Goal: Task Accomplishment & Management: Manage account settings

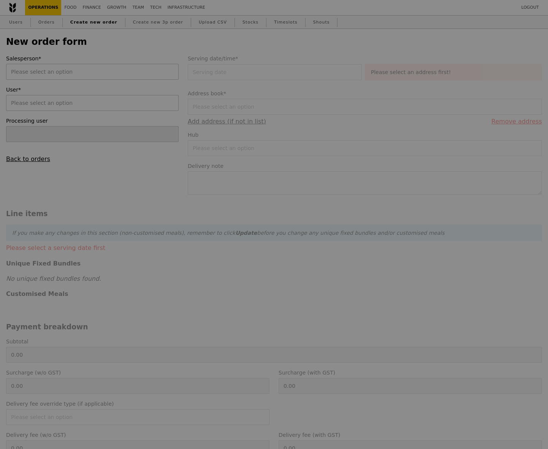
type input "[PERSON_NAME]"
type input "Confirm"
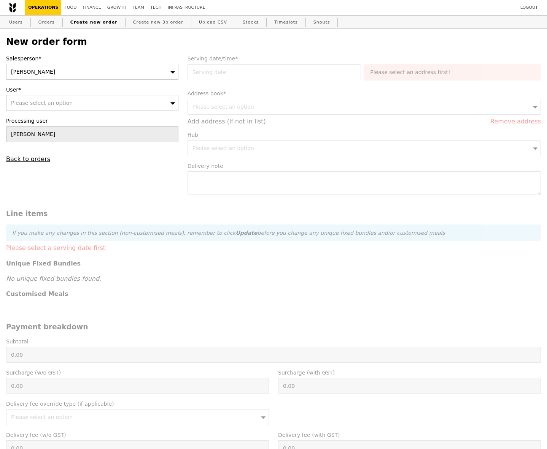
click at [59, 109] on div "Please select an option" at bounding box center [92, 103] width 172 height 16
type input "[EMAIL_ADDRESS][DOMAIN_NAME]"
type input "Confirm"
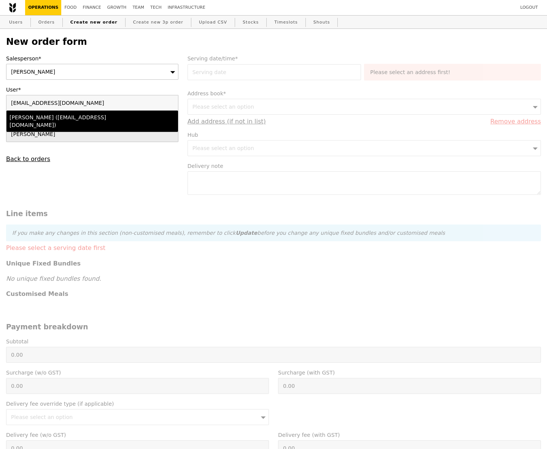
type input "[EMAIL_ADDRESS][DOMAIN_NAME]"
click at [60, 118] on div "[PERSON_NAME] ([EMAIL_ADDRESS][DOMAIN_NAME])" at bounding box center [72, 121] width 124 height 15
type input "Loading..."
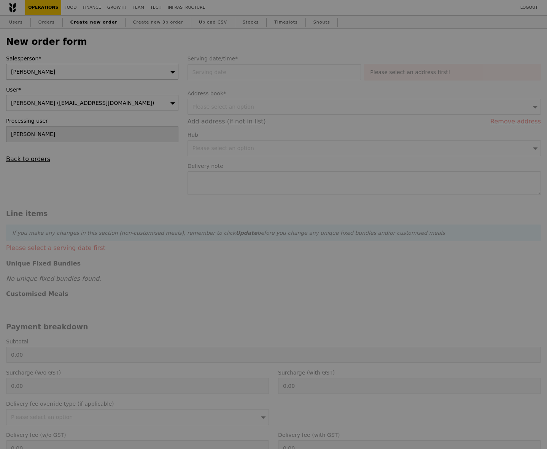
type input "9.91"
type input "10.80"
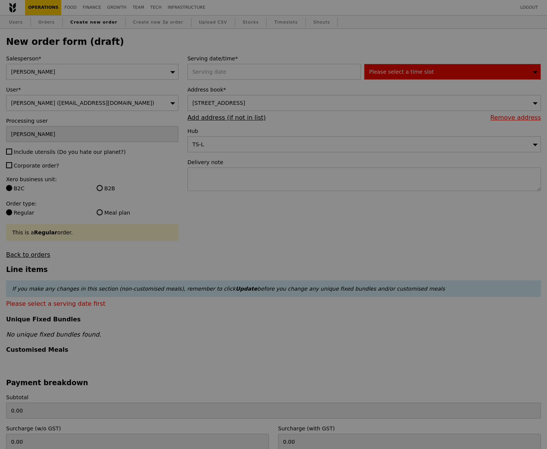
type input "Confirm"
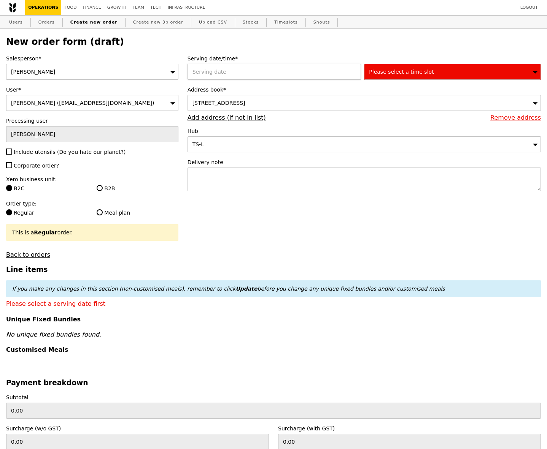
click at [270, 70] on div at bounding box center [275, 72] width 177 height 16
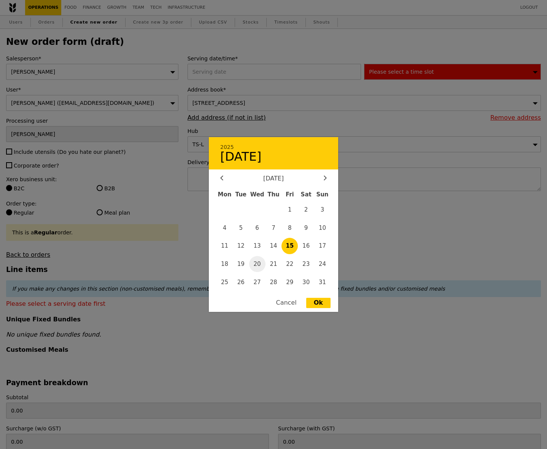
click at [257, 267] on span "20" at bounding box center [257, 264] width 16 height 16
type input "[DATE]"
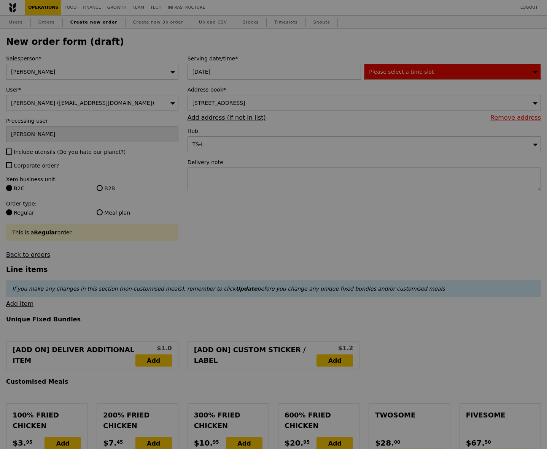
click at [398, 70] on span "Please select a time slot" at bounding box center [401, 72] width 65 height 6
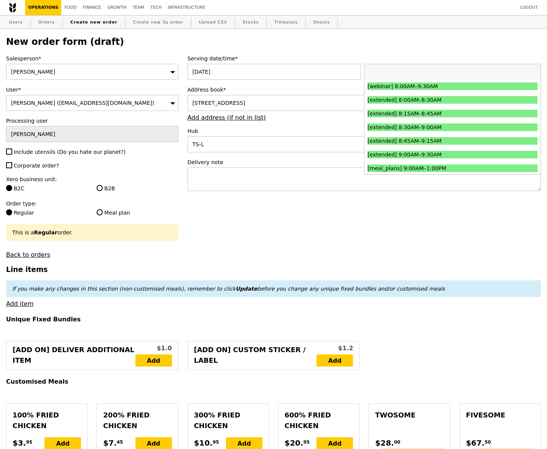
click at [398, 70] on input "search" at bounding box center [452, 71] width 176 height 15
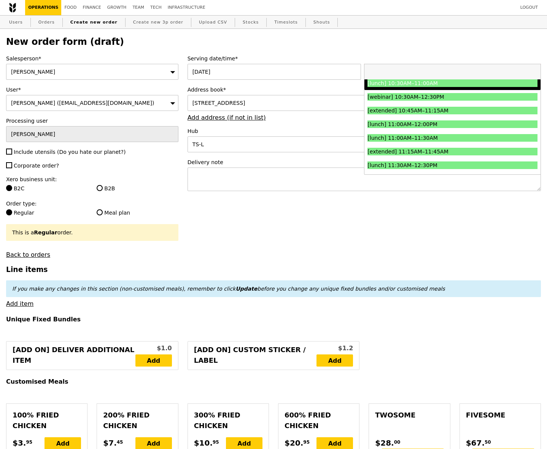
scroll to position [215, 0]
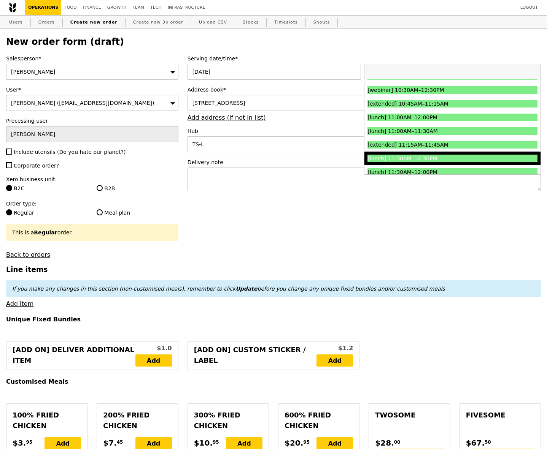
click at [404, 159] on div "[lunch] 11:30AM–12:30PM" at bounding box center [430, 159] width 127 height 8
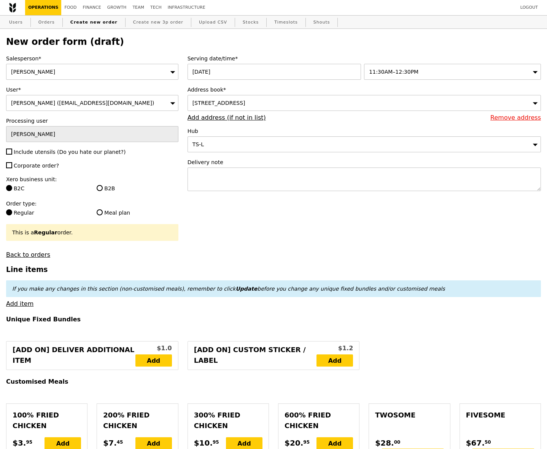
type input "Confirm"
click at [246, 176] on textarea at bounding box center [363, 180] width 353 height 24
type textarea "Deliver with #G3245241"
type input "Confirm"
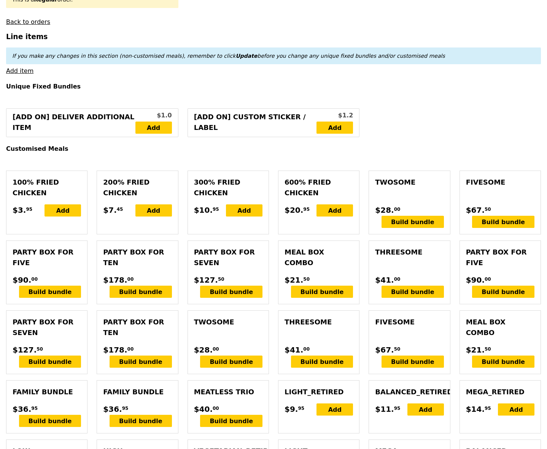
click at [25, 71] on link "Add item" at bounding box center [19, 70] width 27 height 7
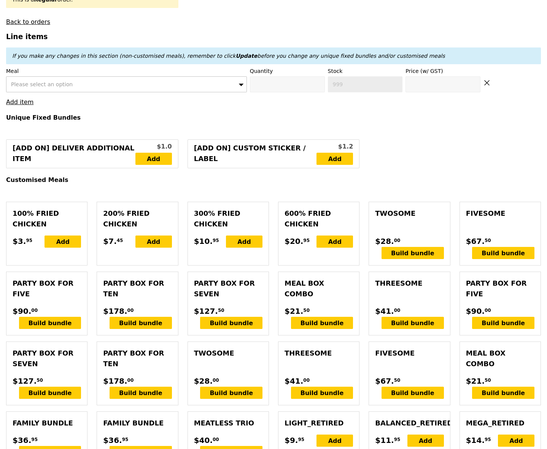
click at [32, 82] on span "Please select an option" at bounding box center [42, 84] width 62 height 6
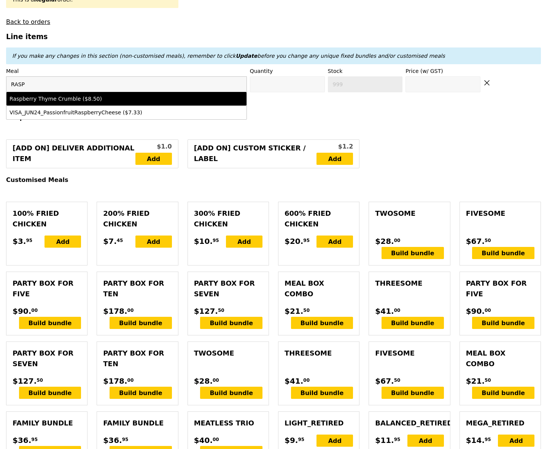
type input "RASP"
click at [44, 95] on div "Raspberry Thyme Crumble ($8.50)" at bounding box center [97, 99] width 175 height 8
type input "Confirm anyway"
type input "0"
type input "499"
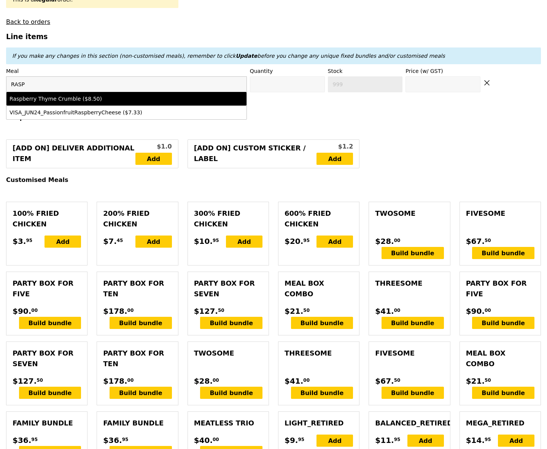
type input "8.5"
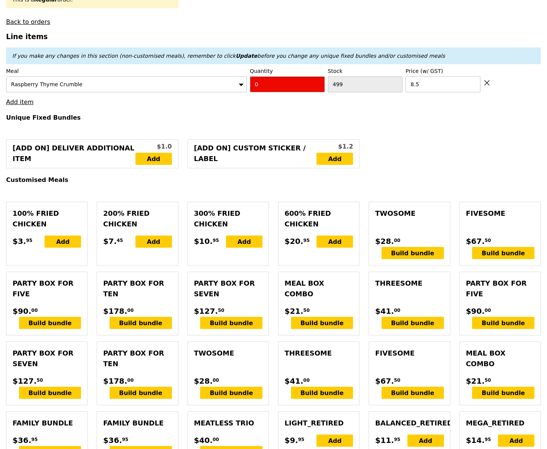
click at [282, 83] on input "0" at bounding box center [287, 84] width 75 height 16
type input "Confirm"
type input "2"
click at [24, 101] on link "Add item" at bounding box center [19, 101] width 27 height 7
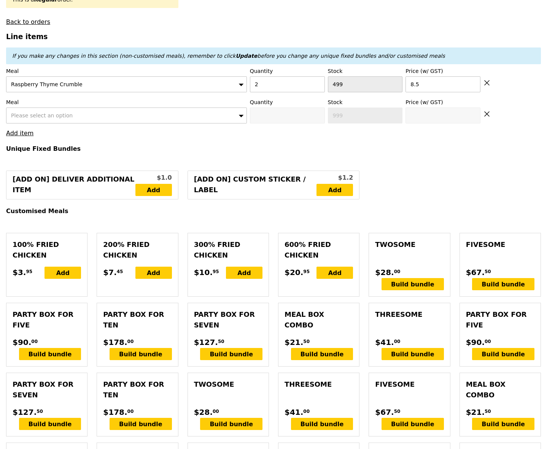
type input "Loading..."
type input "17.00"
type input "8.35"
type input "9.10"
type input "26.10"
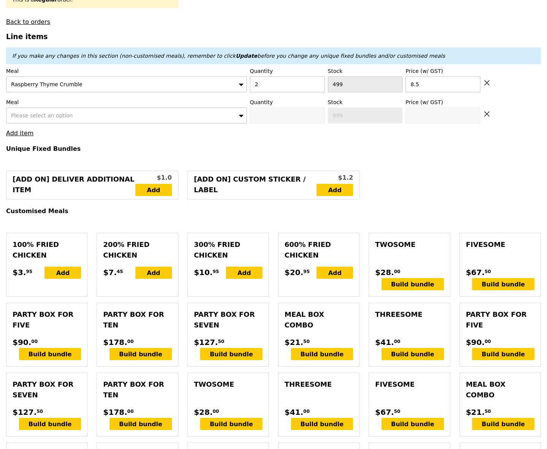
type input "Confirm"
click at [19, 115] on span "Please select an option" at bounding box center [42, 116] width 62 height 6
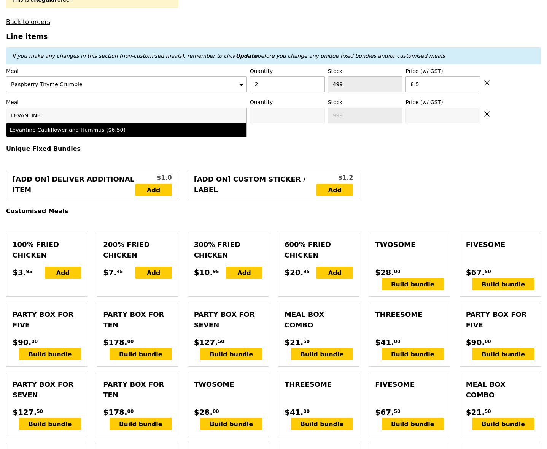
type input "LEVANTINE"
click at [203, 131] on div "Levantine Cauliflower and Hummus ($6.50)" at bounding box center [127, 130] width 234 height 8
type input "Confirm anyway"
type input "0"
type input "500"
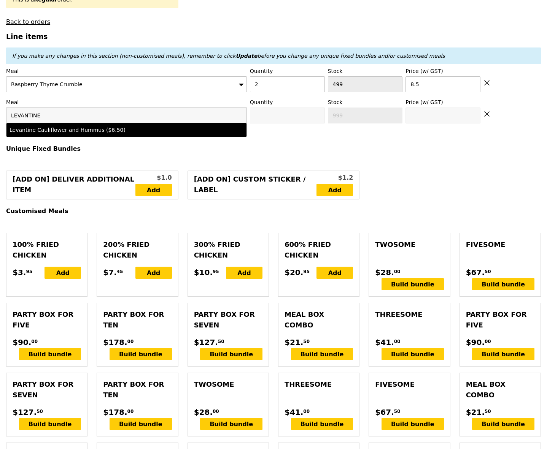
type input "6.5"
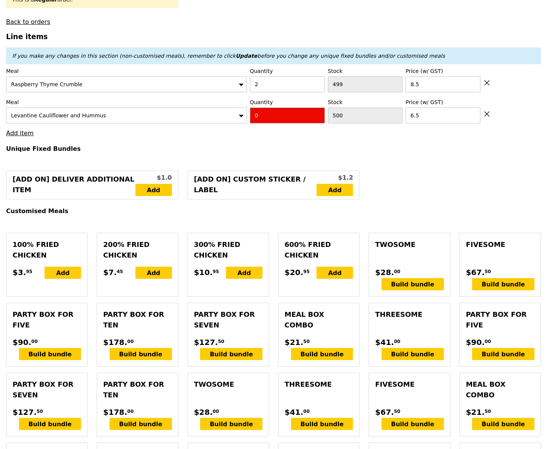
click at [275, 116] on input "0" at bounding box center [287, 116] width 75 height 16
type input "Confirm"
type input "2"
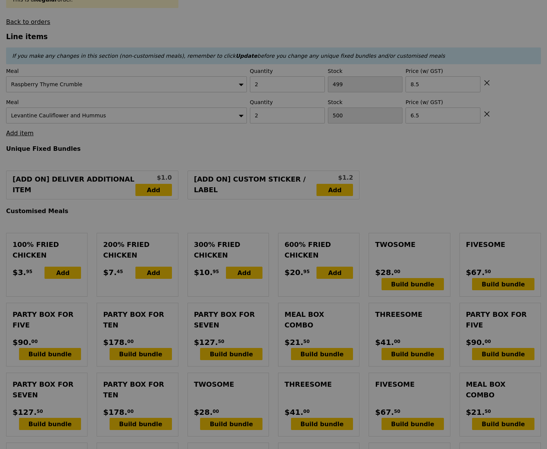
click at [425, 84] on div at bounding box center [273, 224] width 547 height 449
type input "Loading..."
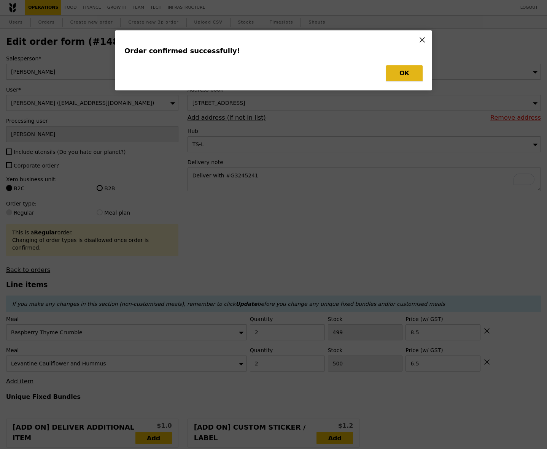
click at [411, 79] on button "OK" at bounding box center [404, 73] width 37 height 16
type input "8.50"
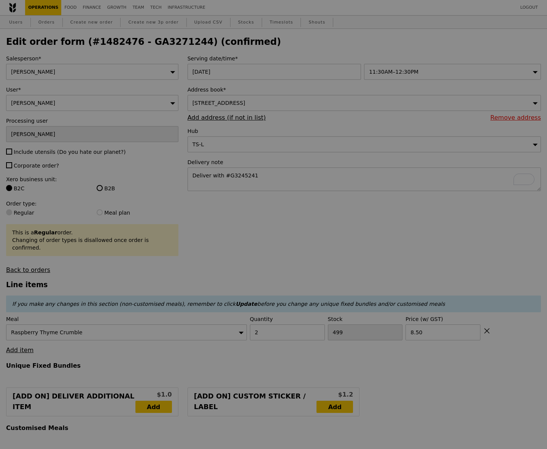
type input "0.00"
type input "7.16"
type input "7.80"
type input "497"
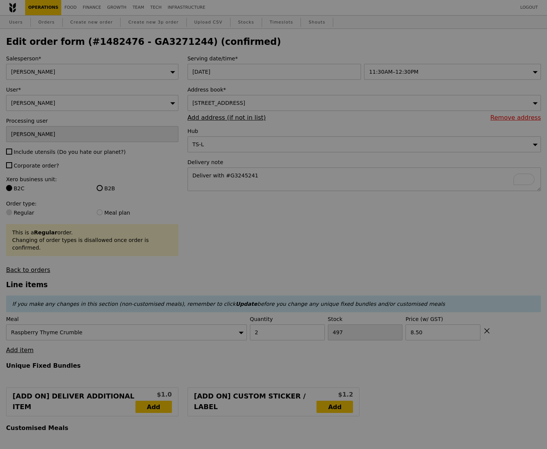
type input "Update"
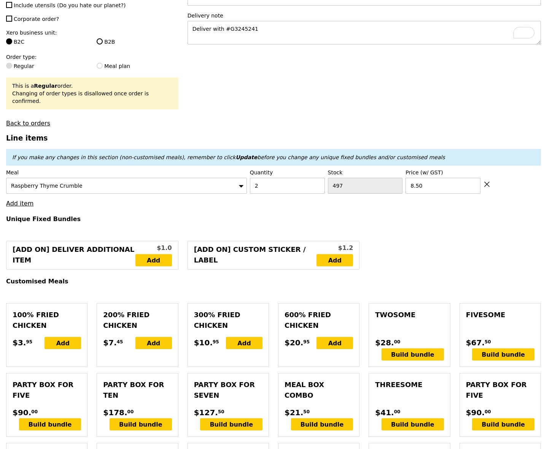
scroll to position [148, 0]
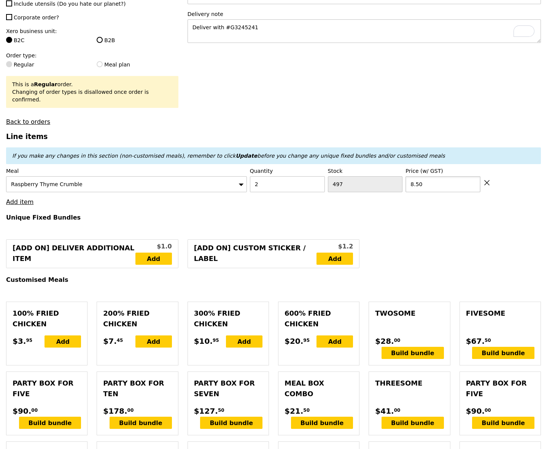
click at [439, 176] on input "8.50" at bounding box center [442, 184] width 75 height 16
type input "Loading..."
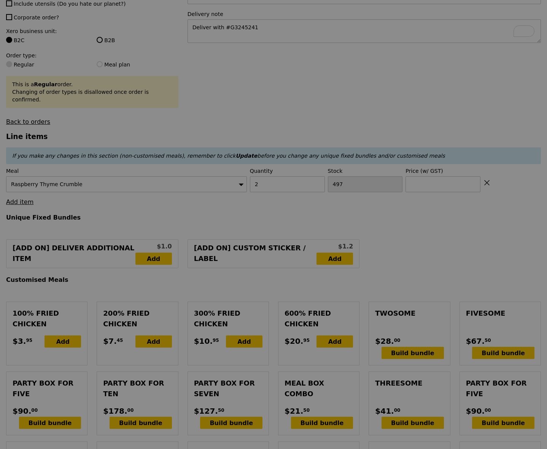
click at [20, 197] on div at bounding box center [273, 224] width 547 height 449
type input "9.91"
type input "10.80"
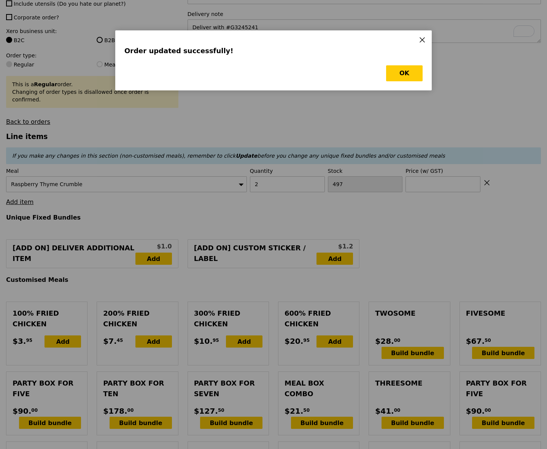
scroll to position [0, 0]
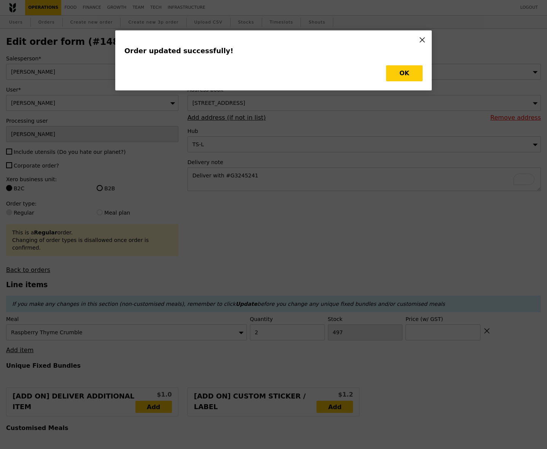
type input "Update"
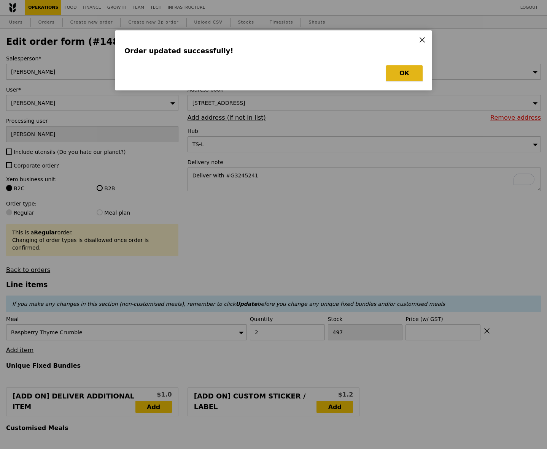
click at [410, 68] on button "OK" at bounding box center [404, 73] width 37 height 16
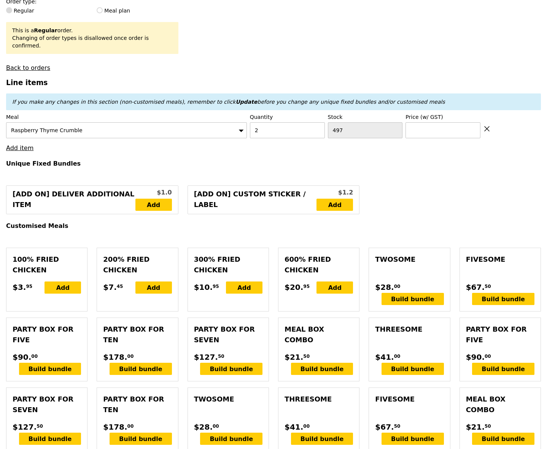
scroll to position [204, 0]
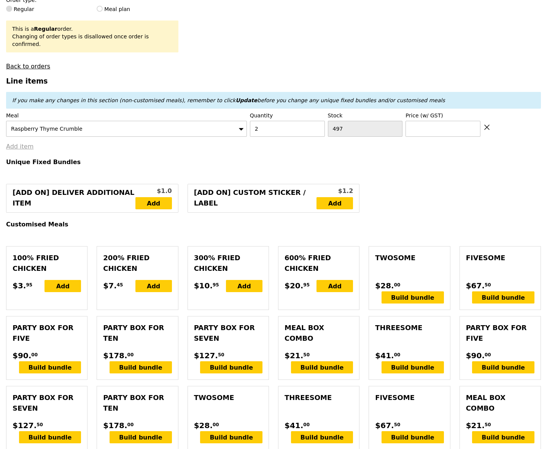
click at [14, 143] on link "Add item" at bounding box center [19, 146] width 27 height 7
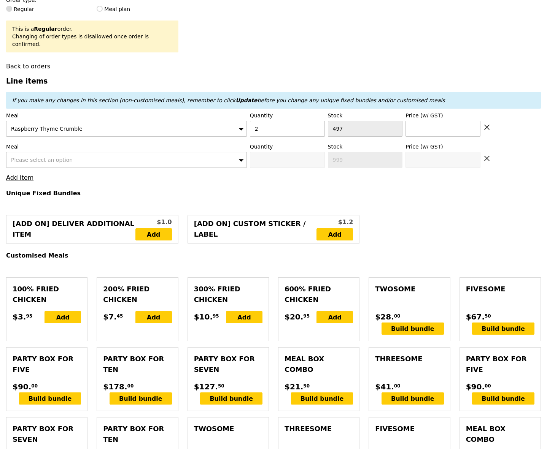
click at [26, 157] on span "Please select an option" at bounding box center [42, 160] width 62 height 6
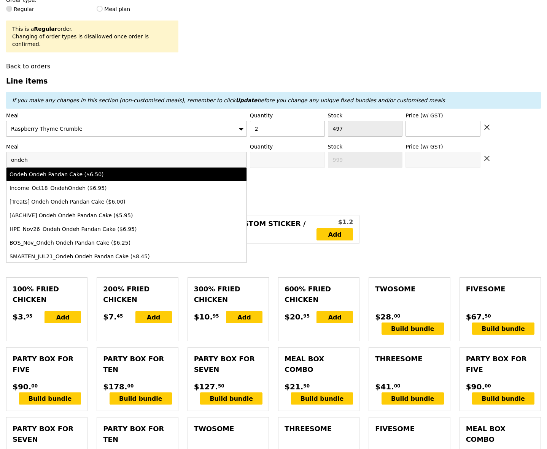
type input "ondeh"
click at [37, 171] on div "Ondeh Ondeh Pandan Cake ($6.50)" at bounding box center [97, 175] width 175 height 8
type input "0"
type input "498"
type input "6.5"
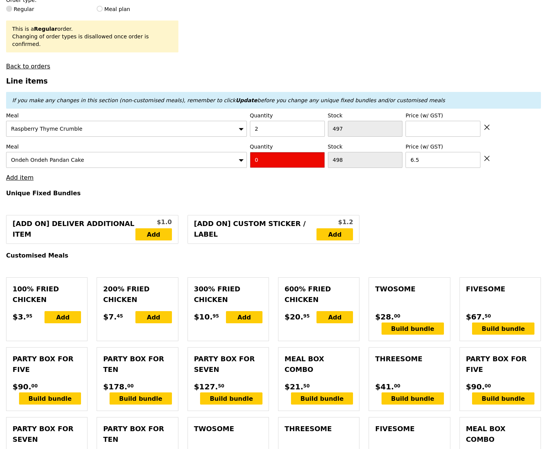
click at [279, 156] on input "0" at bounding box center [287, 160] width 75 height 16
type input "2"
type input "Loading..."
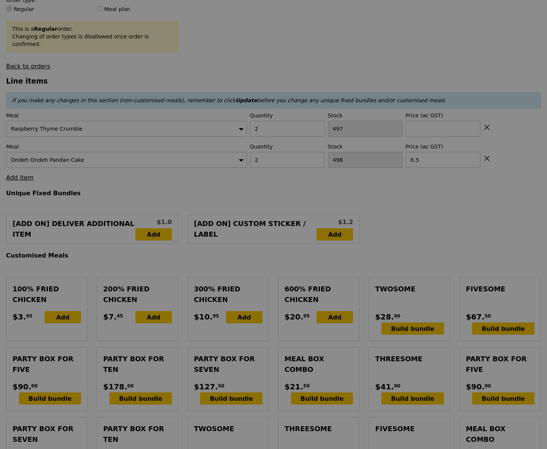
type input "13.00"
type input "8.72"
type input "9.50"
type input "22.50"
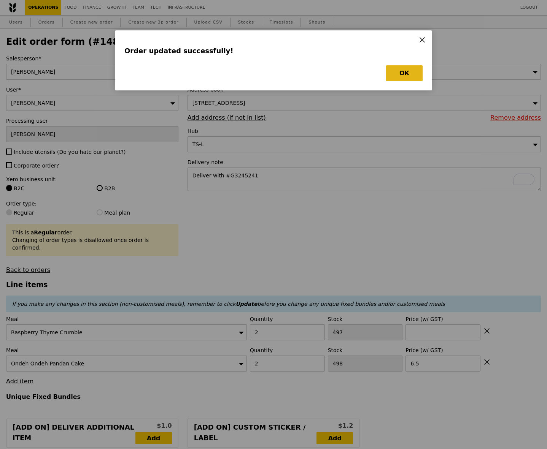
type input "Loading..."
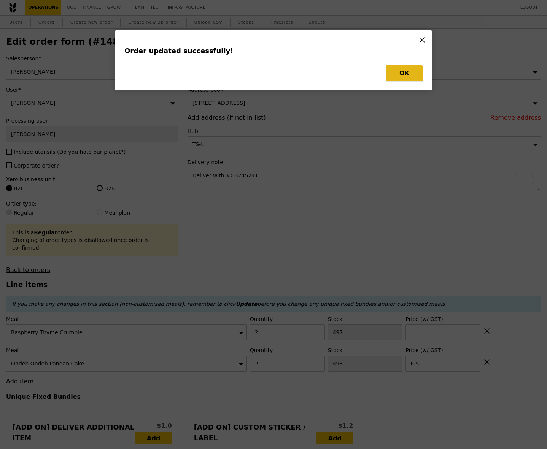
click at [403, 80] on button "OK" at bounding box center [404, 73] width 37 height 16
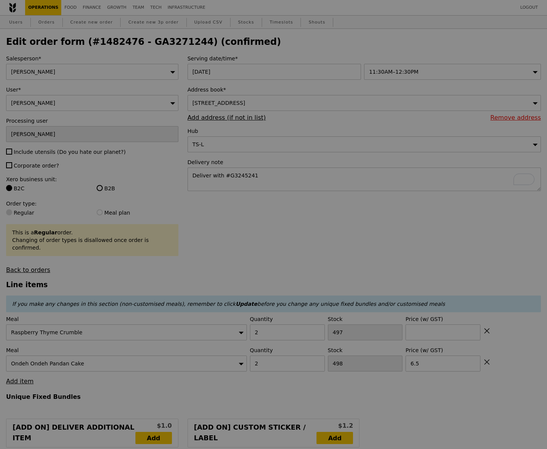
type input "0.00"
type input "9.50"
type input "Update"
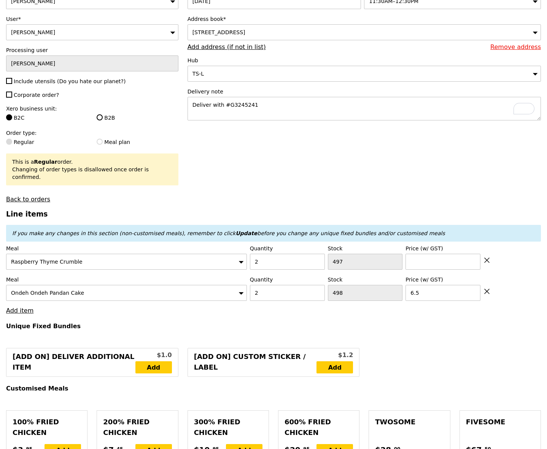
scroll to position [132, 0]
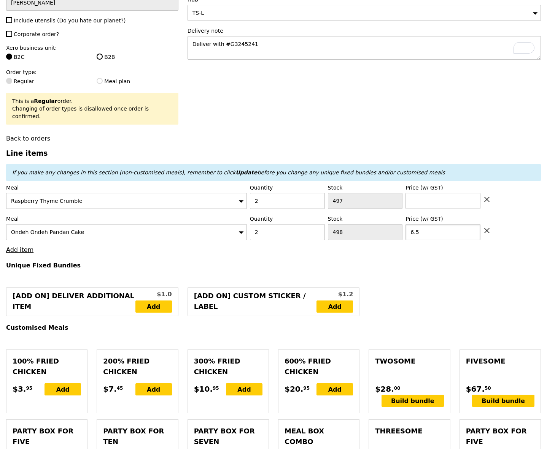
click at [432, 224] on input "6.5" at bounding box center [442, 232] width 75 height 16
type input "Loading..."
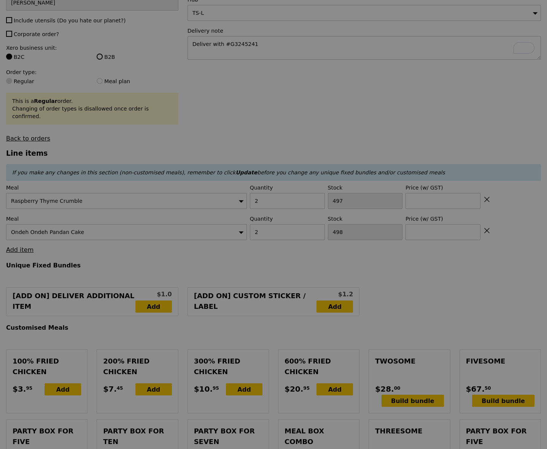
type input "9.91"
type input "10.80"
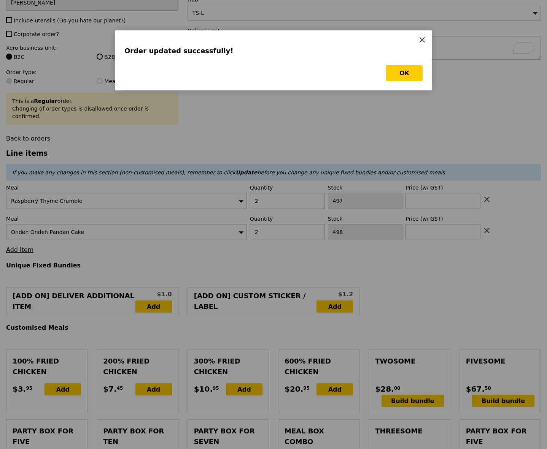
scroll to position [0, 0]
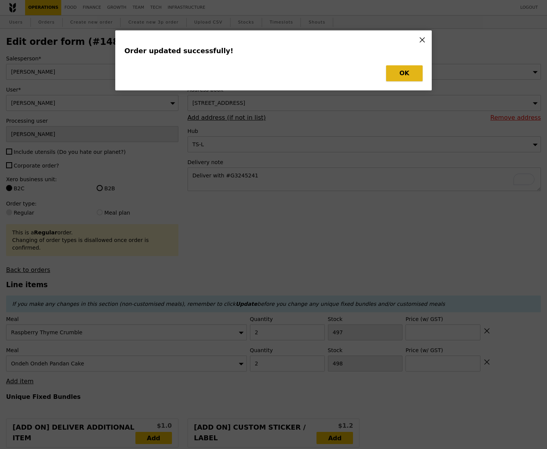
click at [409, 74] on button "OK" at bounding box center [404, 73] width 37 height 16
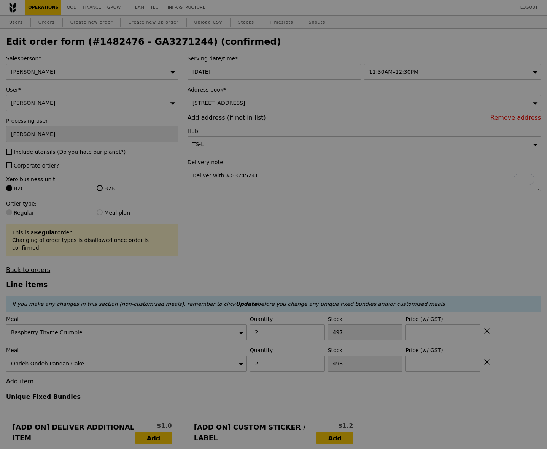
type input "Update"
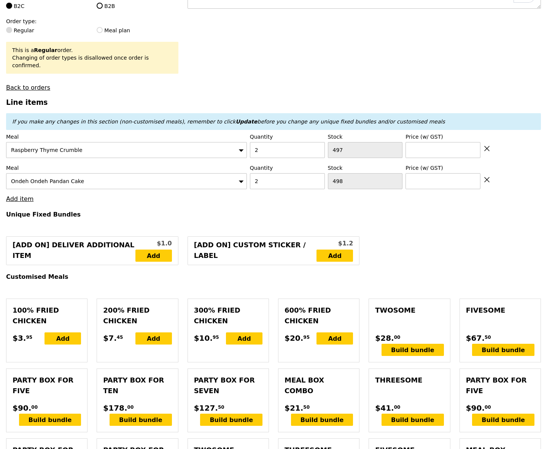
scroll to position [197, 0]
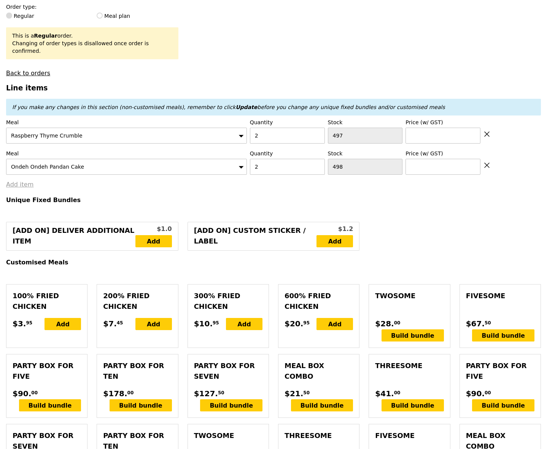
click at [22, 181] on link "Add item" at bounding box center [19, 184] width 27 height 7
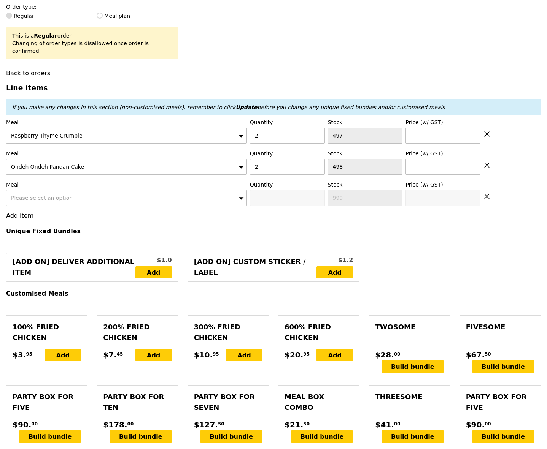
click at [24, 195] on span "Please select an option" at bounding box center [42, 198] width 62 height 6
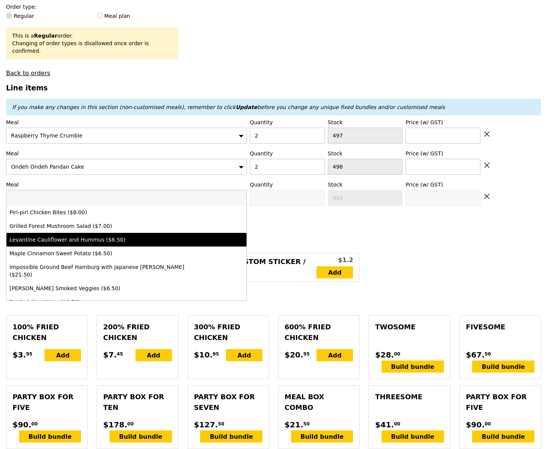
click at [41, 236] on div "Levantine Cauliflower and Hummus ($6.50)" at bounding box center [97, 240] width 175 height 8
type input "0"
type input "500"
type input "6.5"
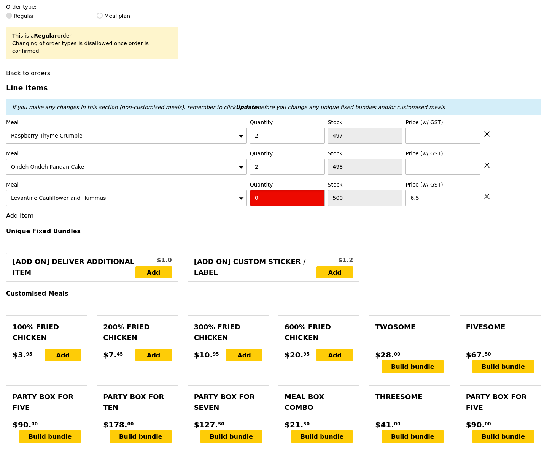
click at [268, 192] on input "0" at bounding box center [287, 198] width 75 height 16
type input "3"
type input "Loading..."
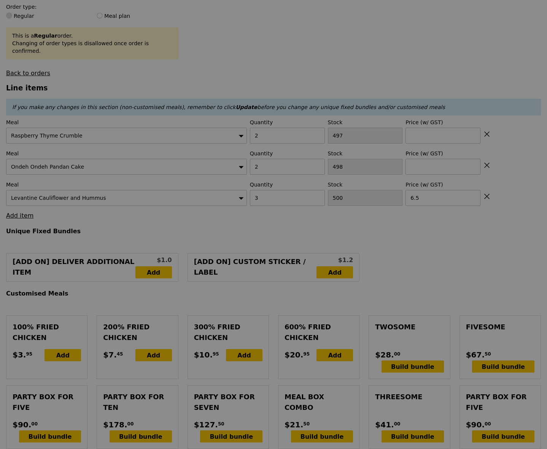
type input "19.50"
type input "8.12"
type input "8.85"
type input "28.35"
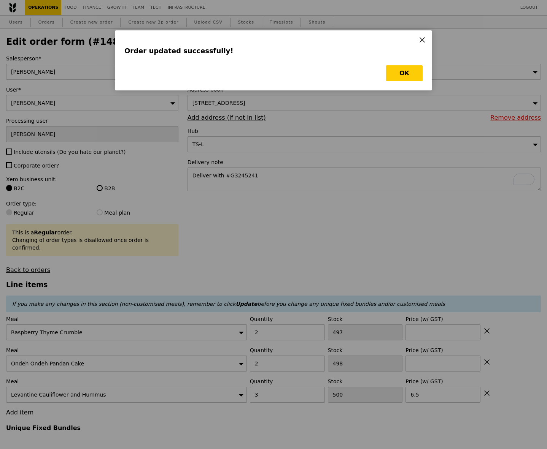
type input "Loading..."
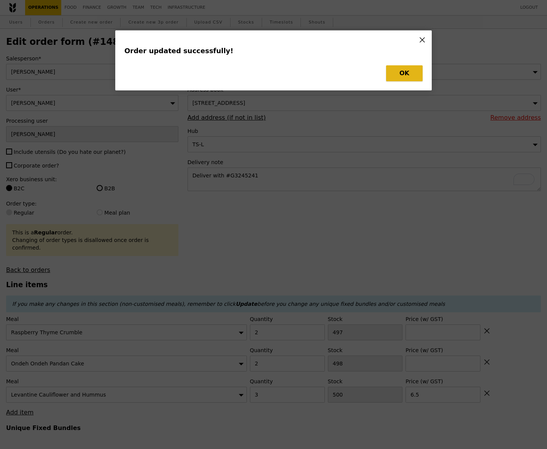
click at [407, 72] on button "OK" at bounding box center [404, 73] width 37 height 16
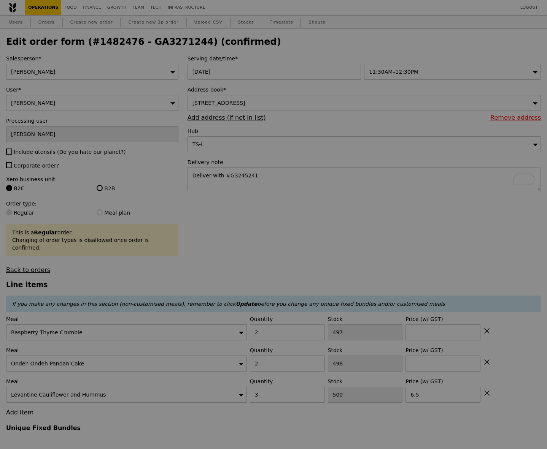
type input "0.00"
type input "8.85"
type input "Update"
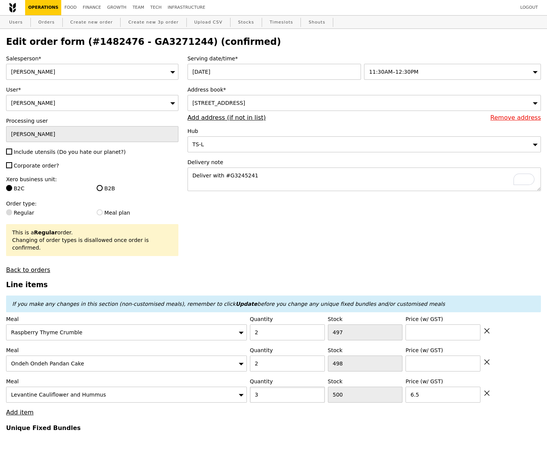
click at [272, 389] on input "3" at bounding box center [287, 395] width 75 height 16
type input "2"
type input "Loading..."
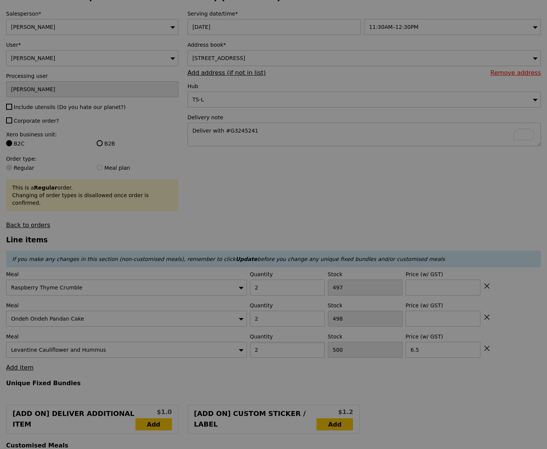
scroll to position [59, 0]
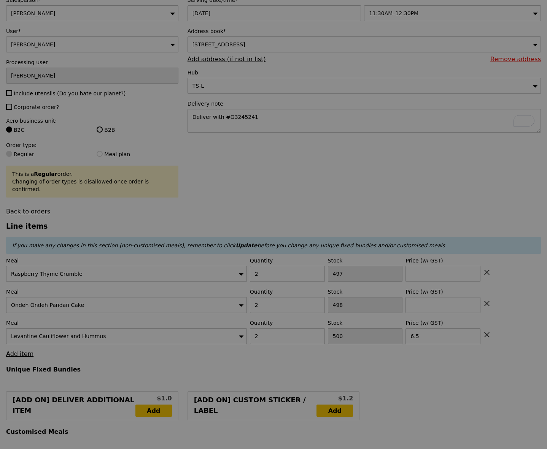
type input "13.00"
type input "8.72"
type input "9.50"
type input "22.50"
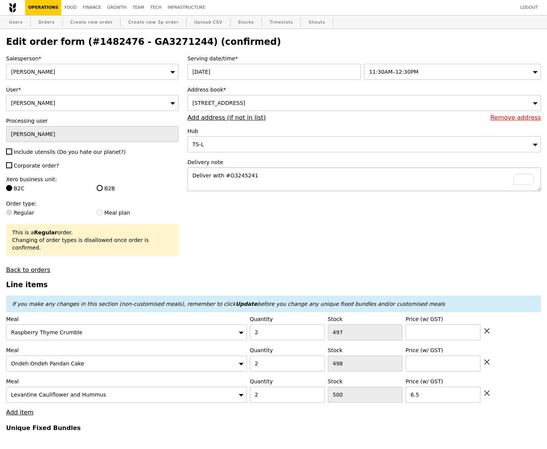
type input "Loading..."
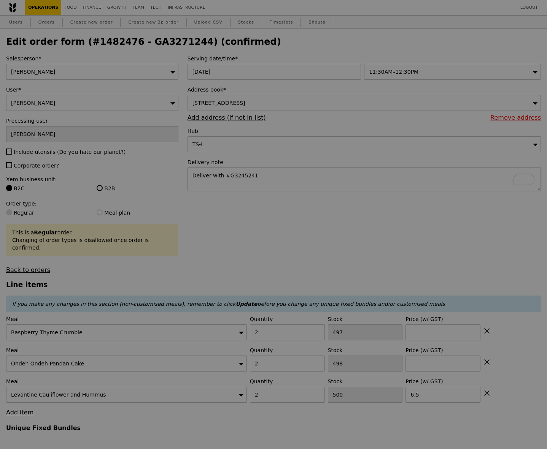
type input "0.00"
type input "9.50"
type input "Update"
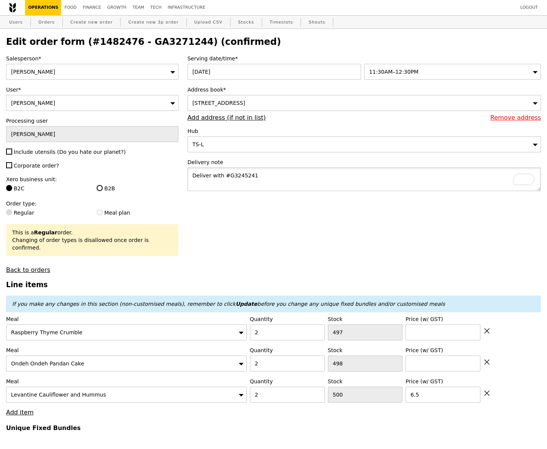
click at [273, 176] on textarea "Deliver with #G3245241" at bounding box center [363, 180] width 353 height 24
type textarea "Deliver with #G3245241, food tasting FOC."
click at [112, 190] on label "B2B" at bounding box center [137, 189] width 81 height 8
click at [103, 190] on input "B2B" at bounding box center [100, 188] width 6 height 6
radio input "true"
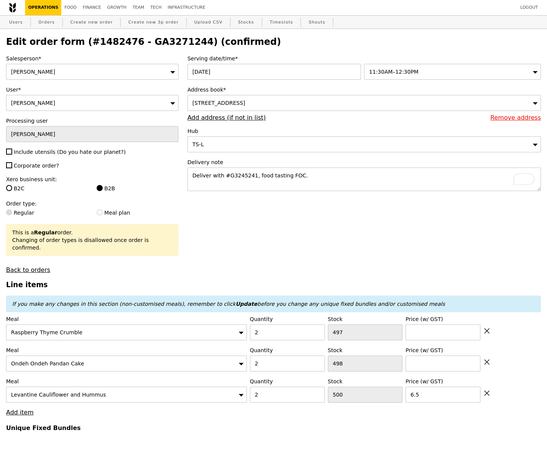
click at [40, 166] on span "Corporate order?" at bounding box center [36, 166] width 45 height 6
click at [12, 166] on input "Corporate order?" at bounding box center [9, 165] width 6 height 6
checkbox input "true"
click at [39, 151] on span "Include utensils (Do you hate our planet?)" at bounding box center [70, 152] width 112 height 6
click at [12, 151] on input "Include utensils (Do you hate our planet?)" at bounding box center [9, 152] width 6 height 6
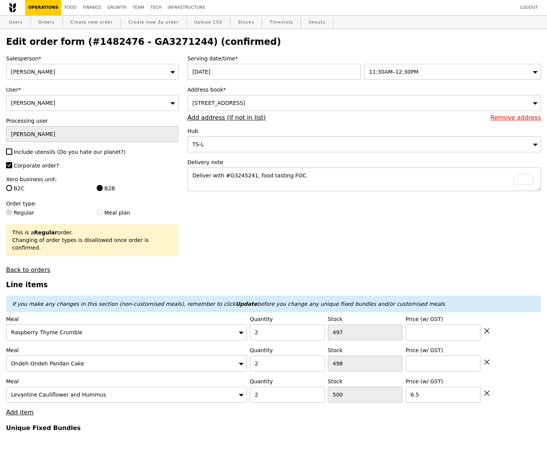
checkbox input "true"
click at [325, 179] on textarea "Deliver with #G3245241, food tasting FOC." at bounding box center [363, 180] width 353 height 24
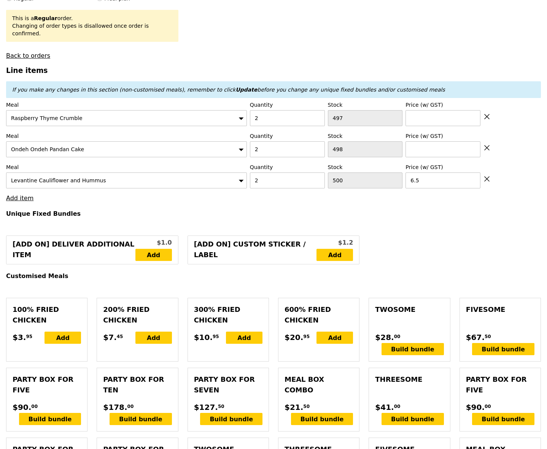
scroll to position [215, 0]
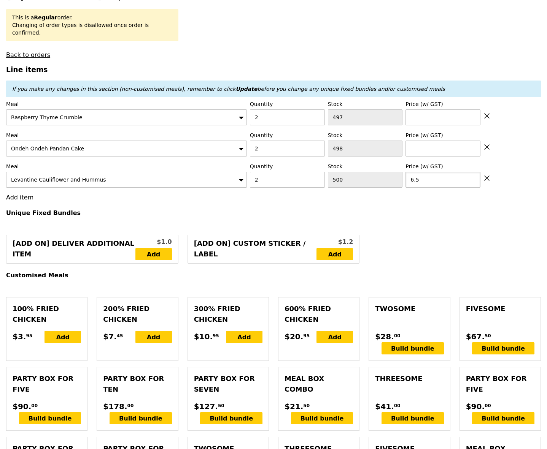
click at [452, 174] on input "6.5" at bounding box center [442, 180] width 75 height 16
type input "Loading..."
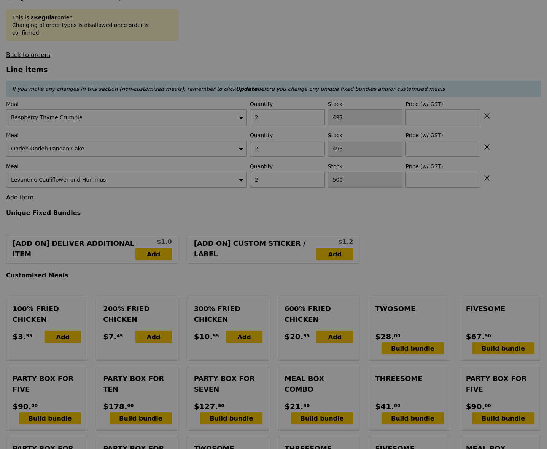
scroll to position [0, 0]
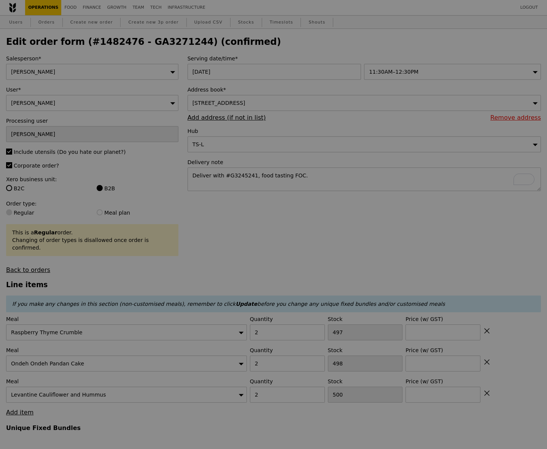
type input "9.91"
type input "10.80"
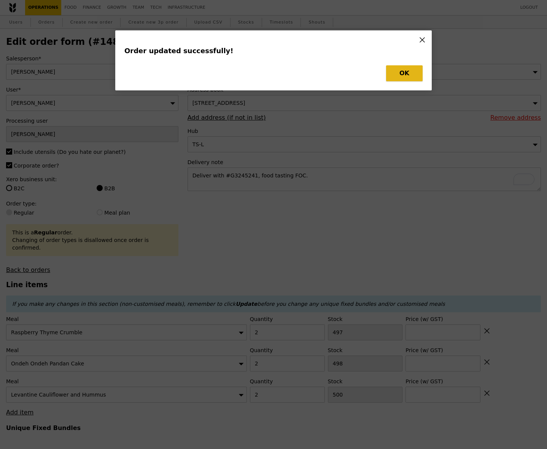
click at [408, 74] on button "OK" at bounding box center [404, 73] width 37 height 16
type input "Update"
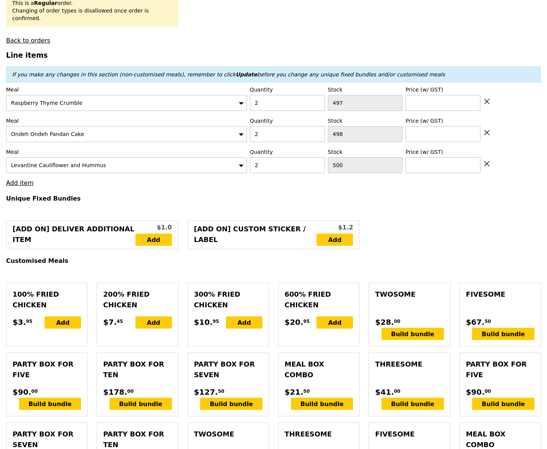
scroll to position [233, 0]
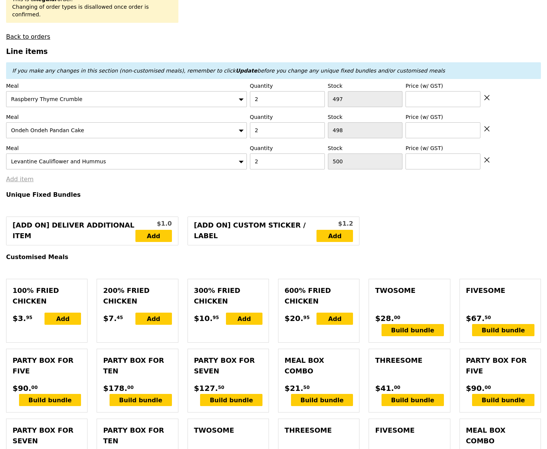
click at [23, 176] on link "Add item" at bounding box center [19, 179] width 27 height 7
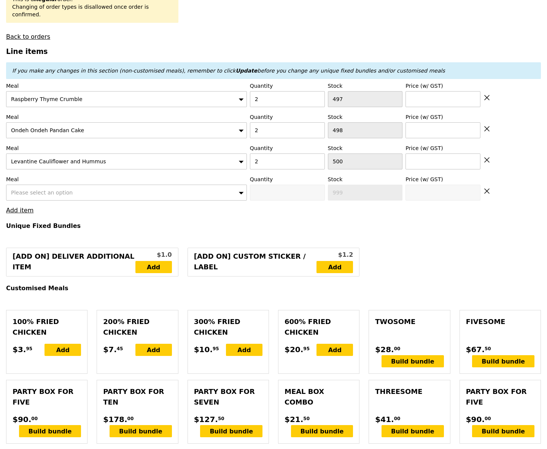
click at [37, 190] on span "Please select an option" at bounding box center [42, 193] width 62 height 6
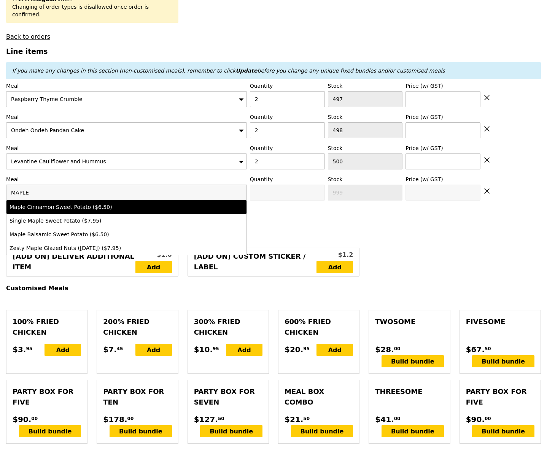
type input "MAPLE"
click at [51, 203] on div "Maple Cinnamon Sweet Potato ($6.50)" at bounding box center [97, 207] width 175 height 8
type input "0"
type input "500"
type input "6.5"
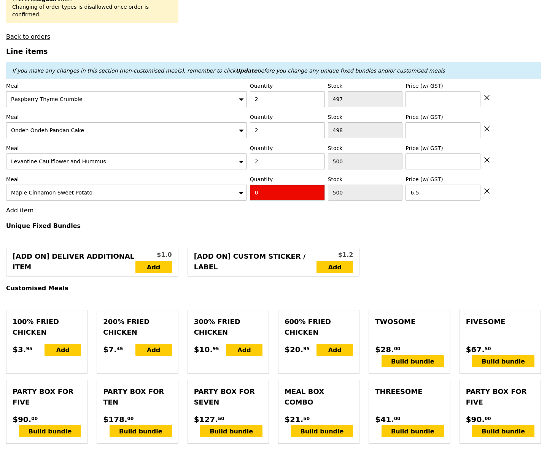
click at [287, 187] on input "0" at bounding box center [287, 193] width 75 height 16
type input "2"
click at [449, 185] on input "6.5" at bounding box center [442, 193] width 75 height 16
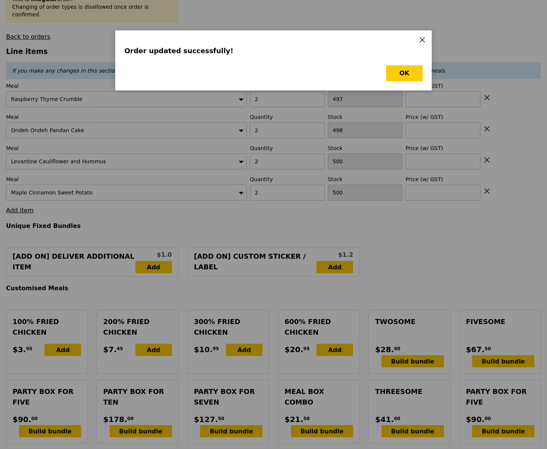
scroll to position [0, 0]
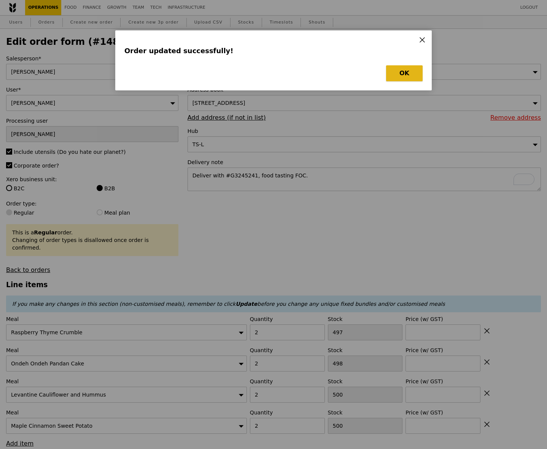
click at [404, 76] on button "OK" at bounding box center [404, 73] width 37 height 16
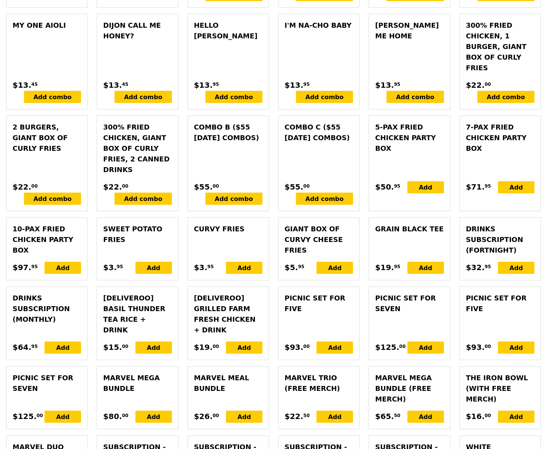
scroll to position [1998, 0]
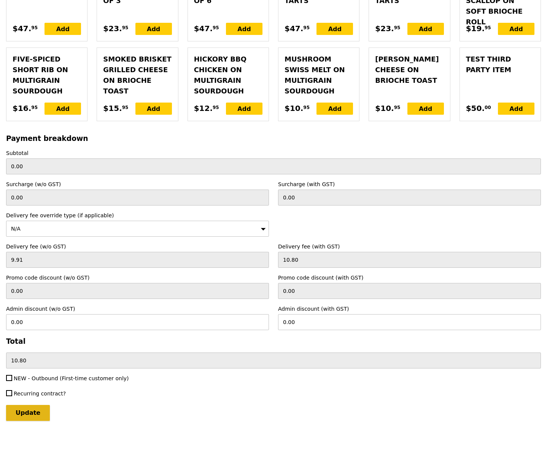
click at [24, 405] on input "Update" at bounding box center [28, 413] width 44 height 16
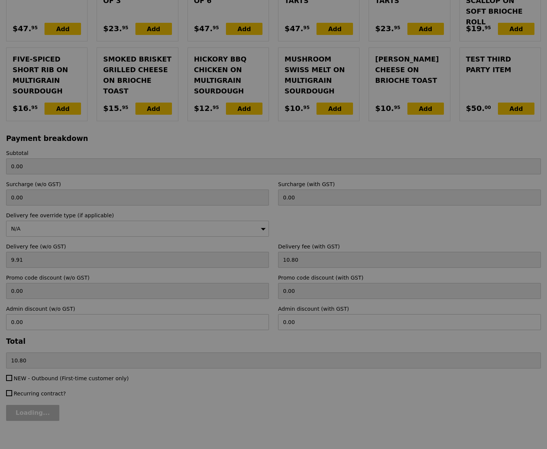
type input "Update"
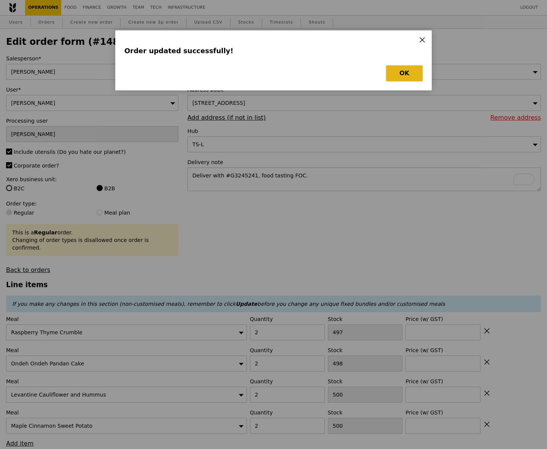
click at [401, 76] on button "OK" at bounding box center [404, 73] width 37 height 16
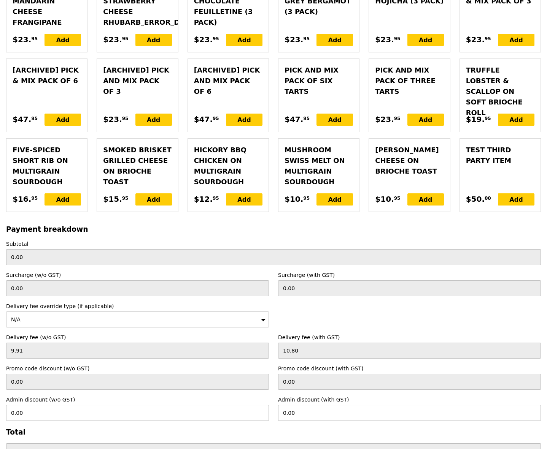
scroll to position [1998, 0]
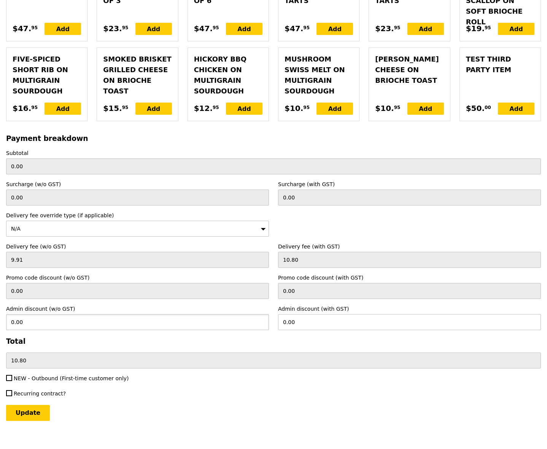
click at [48, 314] on input "0.00" at bounding box center [137, 322] width 263 height 16
type input "9.91"
click at [6, 405] on input "Update" at bounding box center [28, 413] width 44 height 16
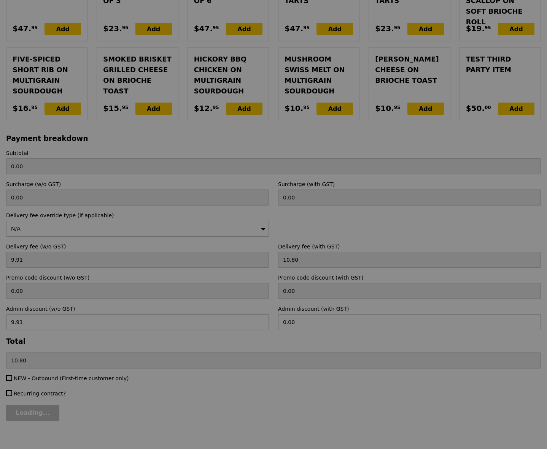
type input "10.80"
type input "0.00"
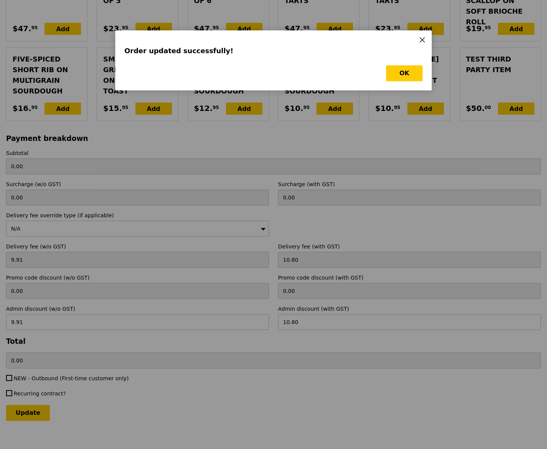
scroll to position [0, 0]
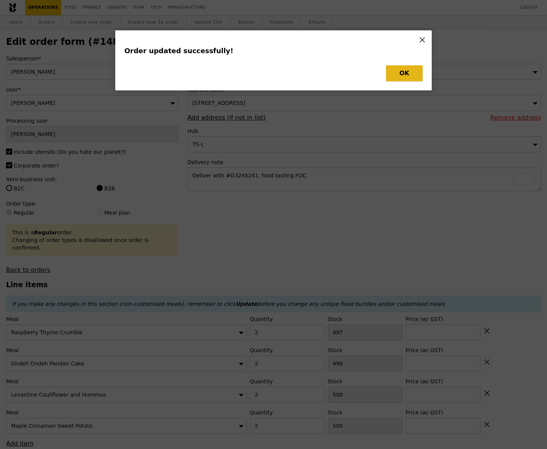
click at [402, 76] on button "OK" at bounding box center [404, 73] width 37 height 16
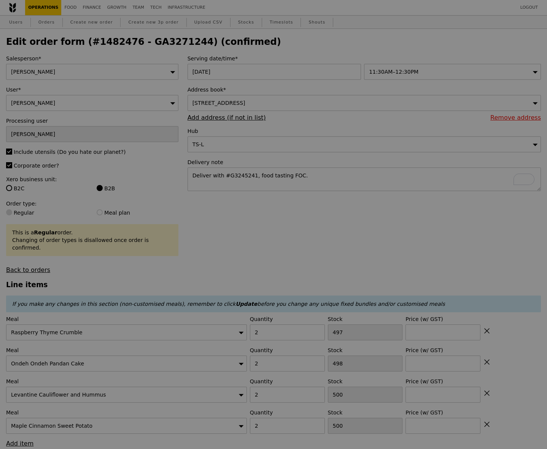
type input "Update"
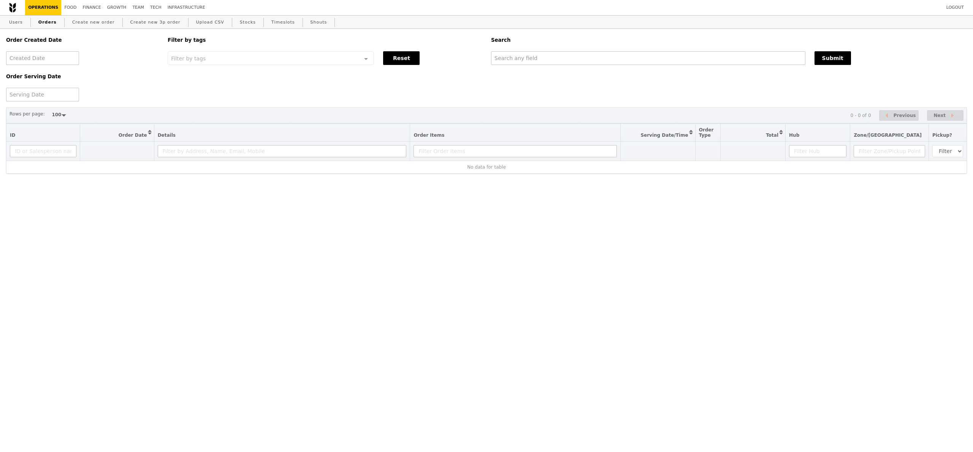
select select "100"
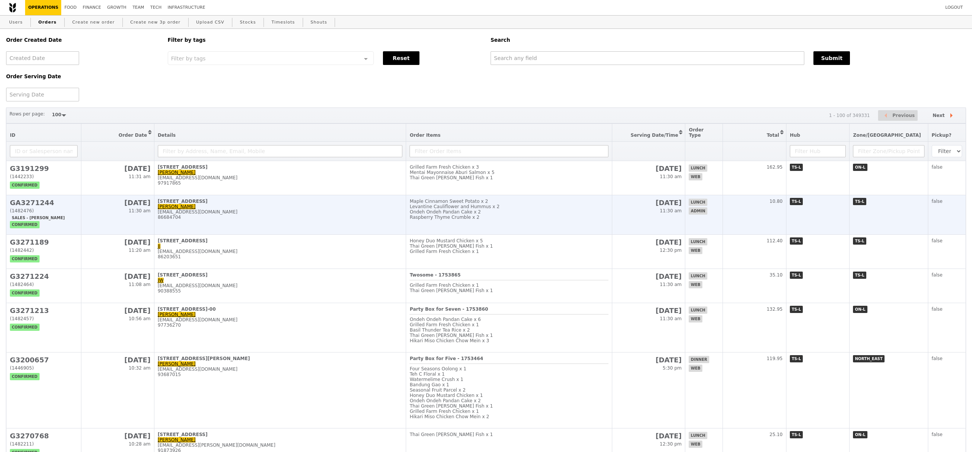
click at [51, 200] on h2 "GA3271244" at bounding box center [44, 203] width 68 height 8
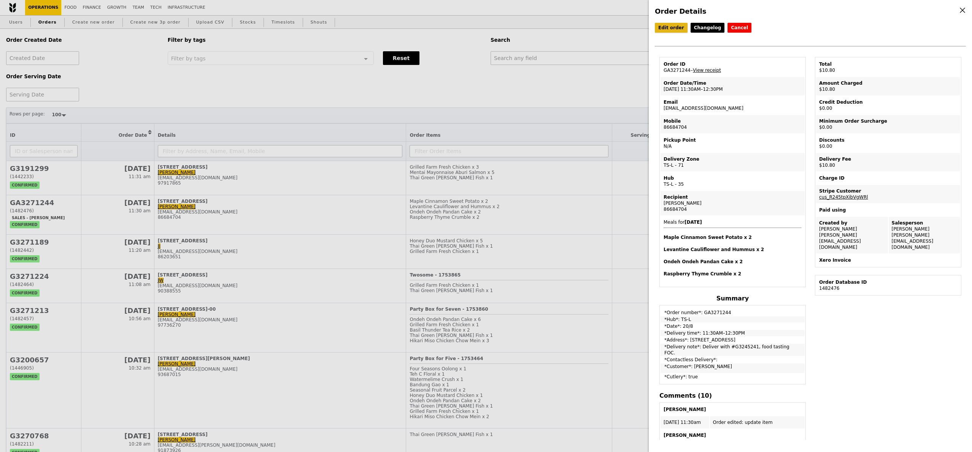
click at [670, 26] on link "Edit order" at bounding box center [671, 28] width 33 height 10
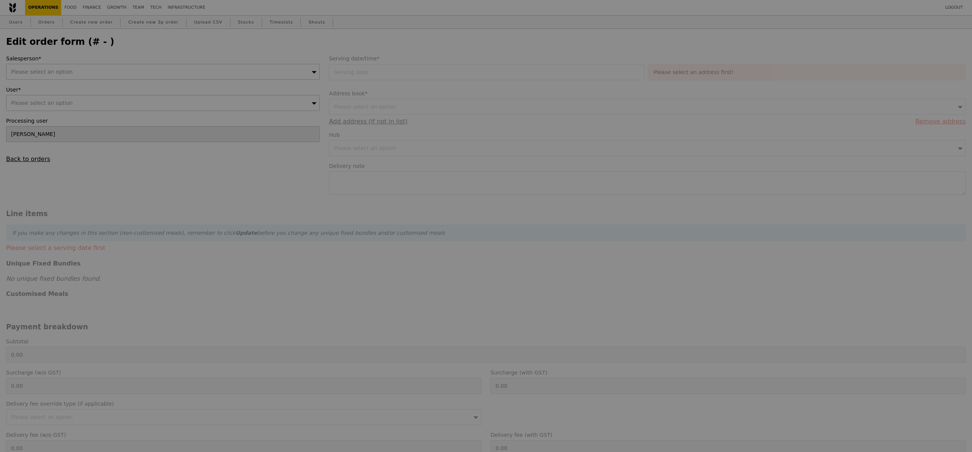
type input "[DATE]"
type textarea "Deliver with #G3245241, food tasting FOC."
type input "Loading..."
type input "9.91"
type input "10.80"
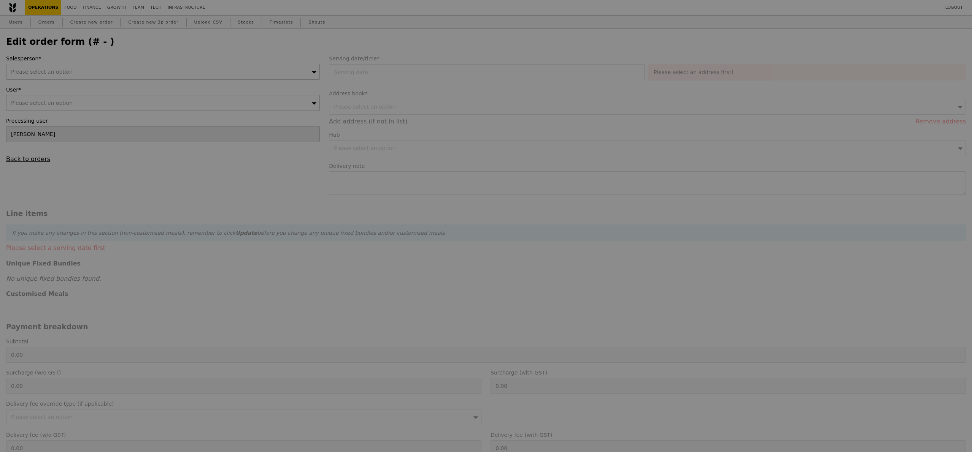
type input "10.80"
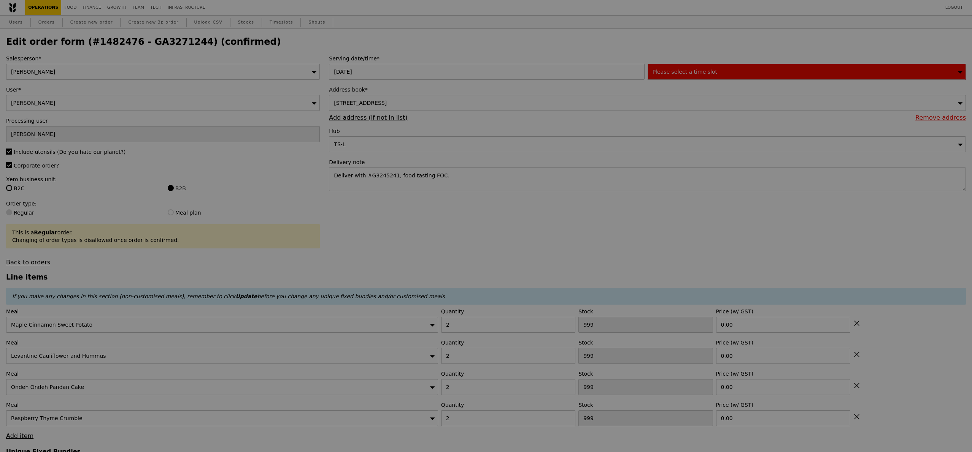
type input "498"
type input "496"
type input "497"
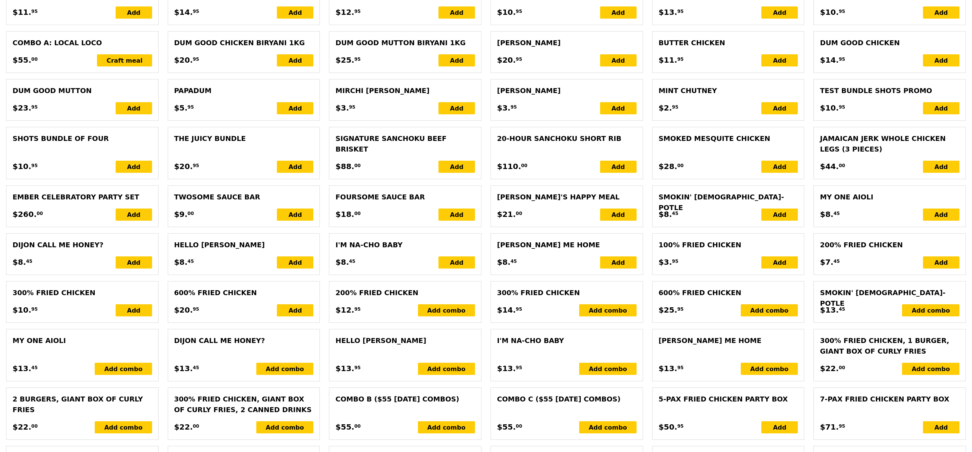
scroll to position [1553, 0]
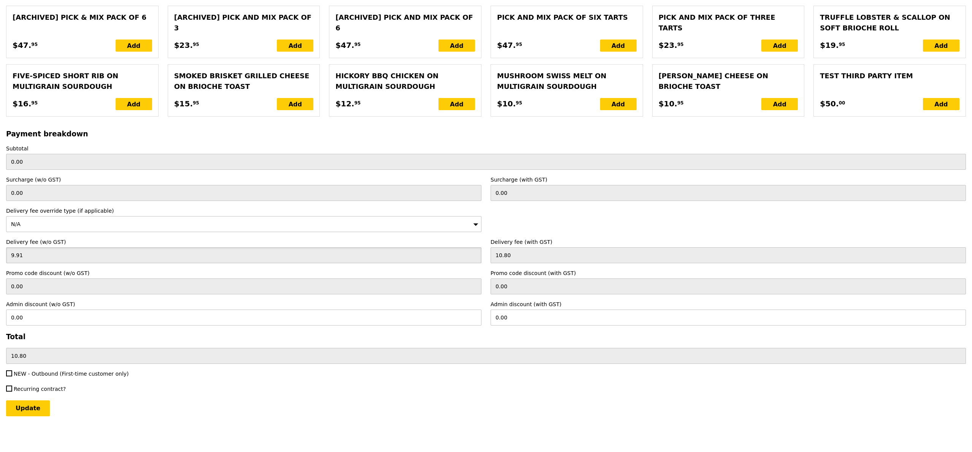
click at [75, 254] on input "9.91" at bounding box center [243, 256] width 475 height 16
click at [157, 223] on div "N/A" at bounding box center [243, 224] width 475 height 16
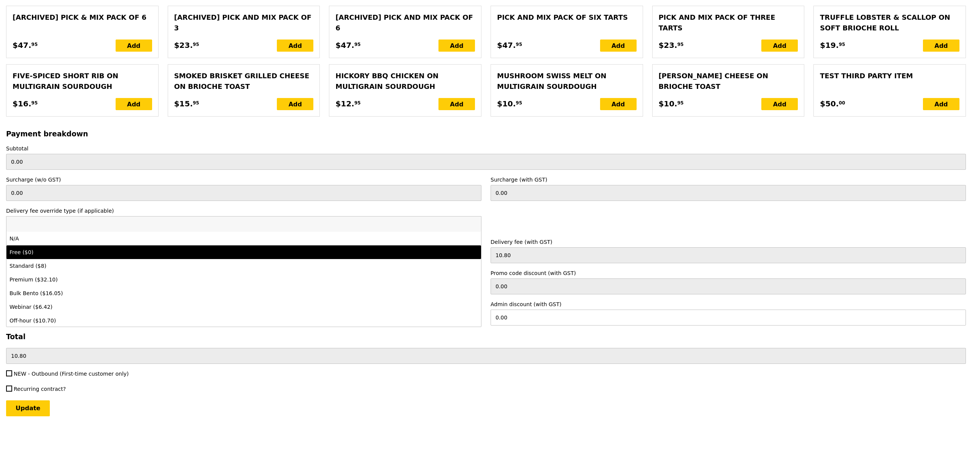
click at [57, 249] on div "Free ($0)" at bounding box center [185, 253] width 351 height 8
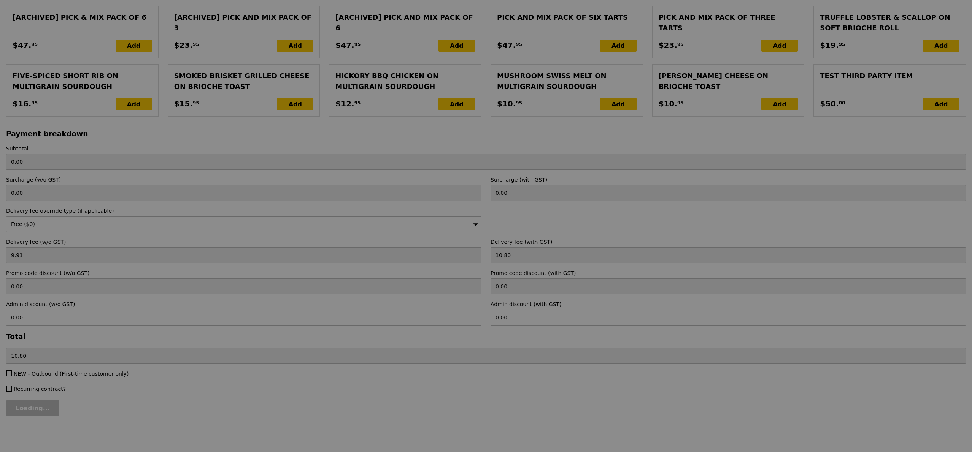
type input "Update"
type input "0.00"
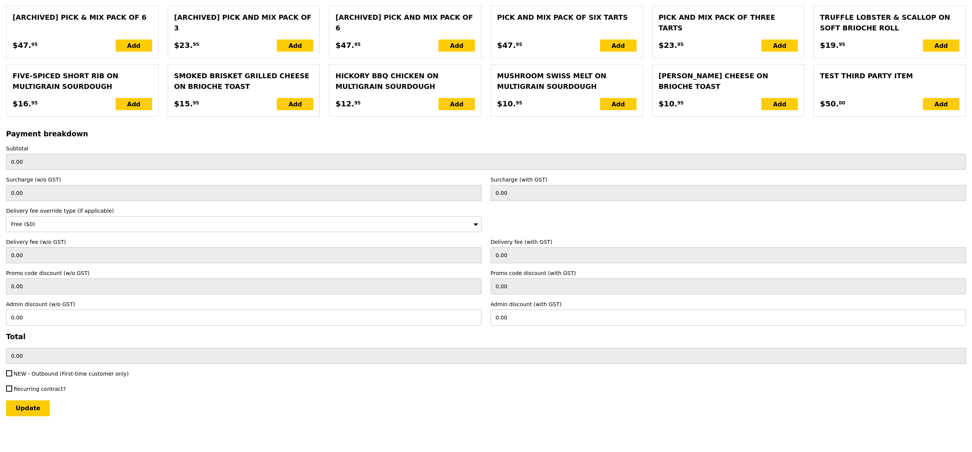
click at [37, 410] on input "Update" at bounding box center [28, 409] width 44 height 16
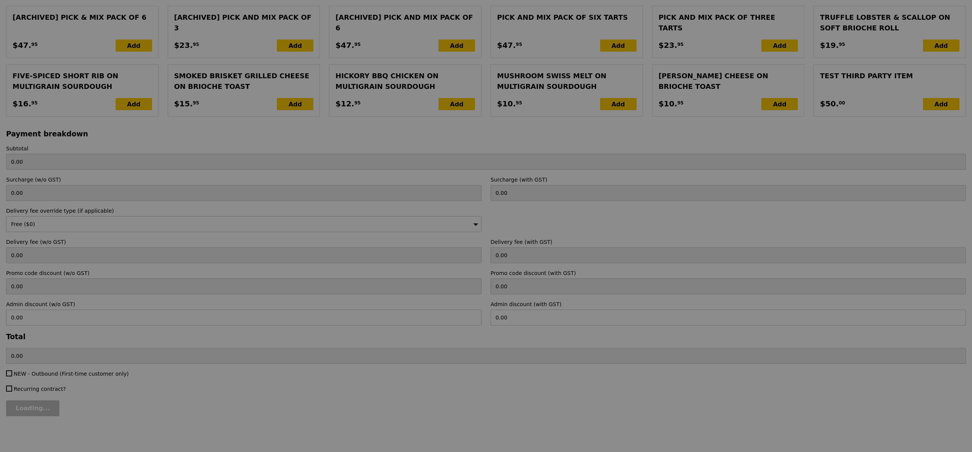
type input "Update"
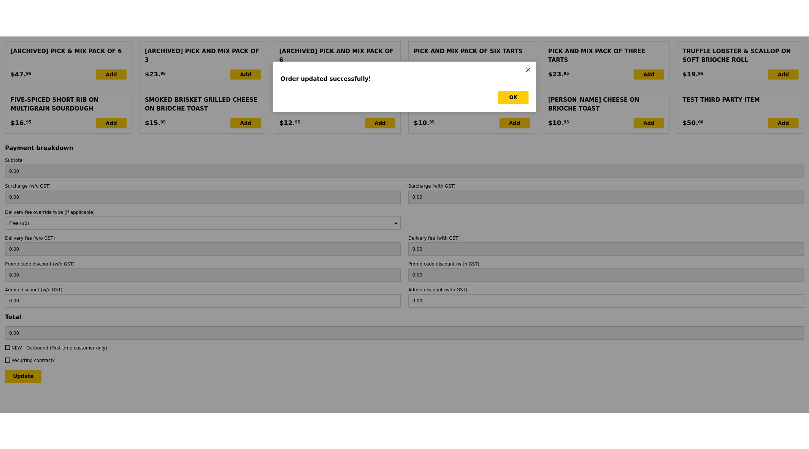
scroll to position [0, 0]
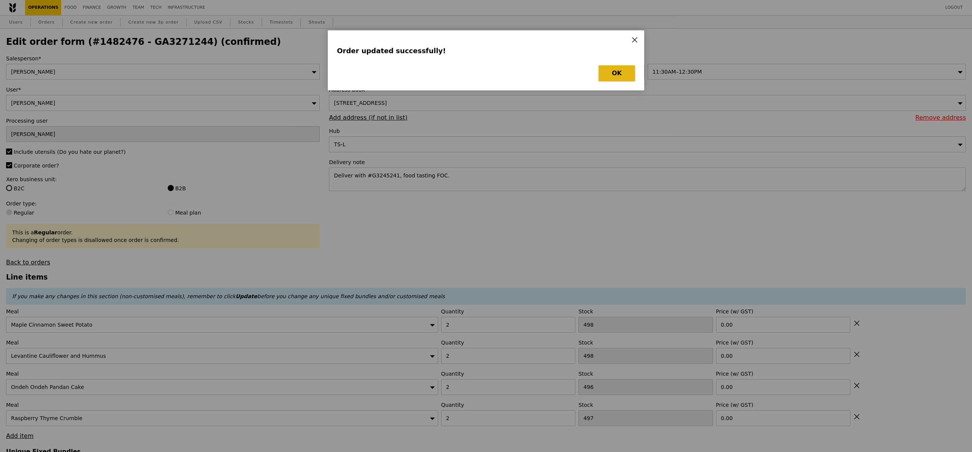
click at [617, 71] on button "OK" at bounding box center [616, 73] width 37 height 16
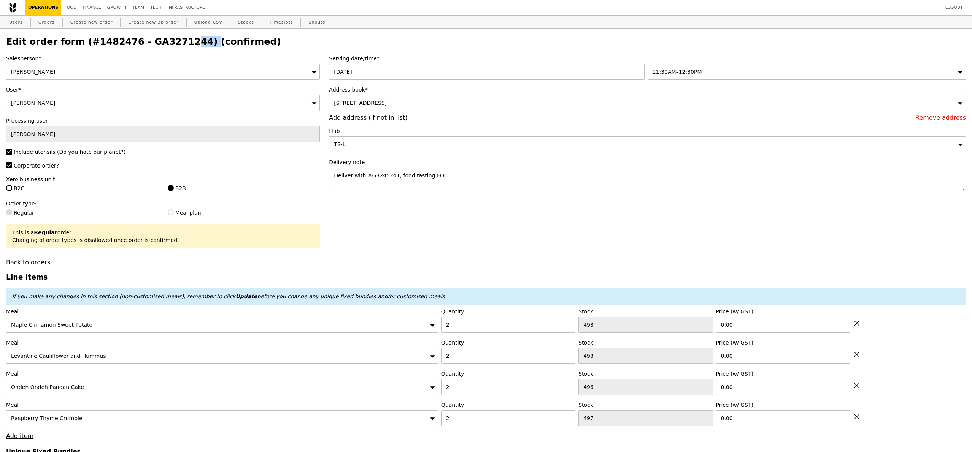
drag, startPoint x: 181, startPoint y: 43, endPoint x: 129, endPoint y: 43, distance: 51.3
click at [129, 43] on h2 "Edit order form (#1482476 - GA3271244) (confirmed)" at bounding box center [486, 42] width 960 height 11
copy h2 "GA3271244"
click at [50, 24] on link "Orders" at bounding box center [46, 23] width 22 height 14
select select "100"
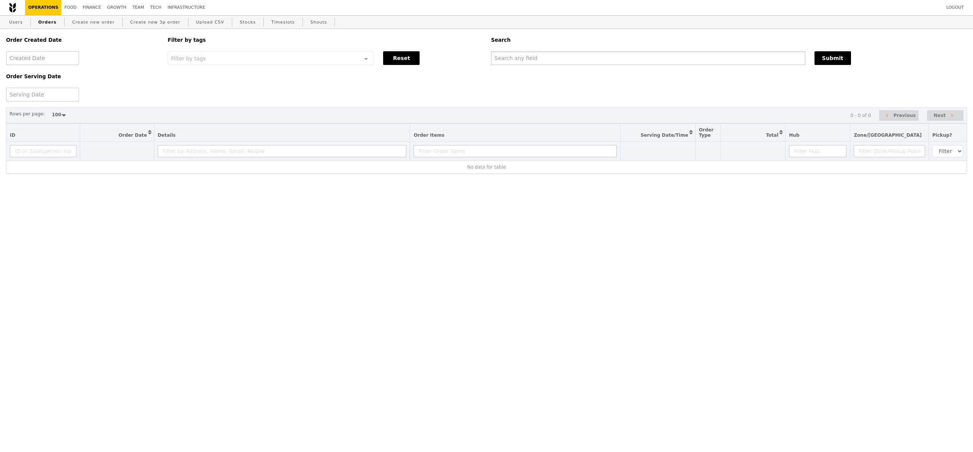
click at [603, 63] on input "text" at bounding box center [648, 58] width 314 height 14
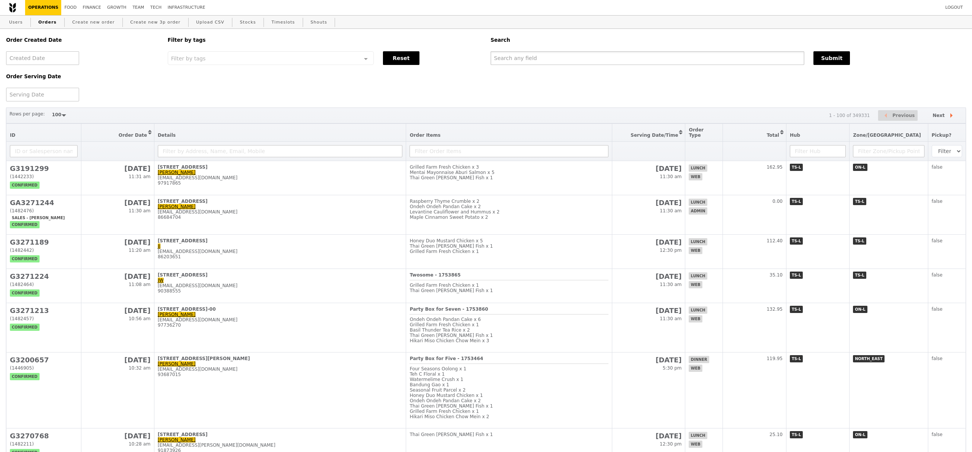
paste input "GA3271244"
type input "GA3271244"
